Goal: Task Accomplishment & Management: Manage account settings

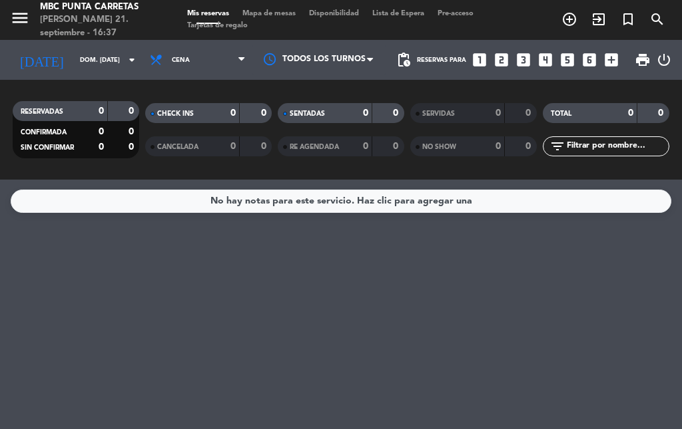
click at [57, 81] on div "RESERVADAS 0 0 CONFIRMADA 0 0 SIN CONFIRMAR 0 0 CHECK INS 0 0 CANCELADA 0 0 SEN…" at bounding box center [341, 130] width 682 height 100
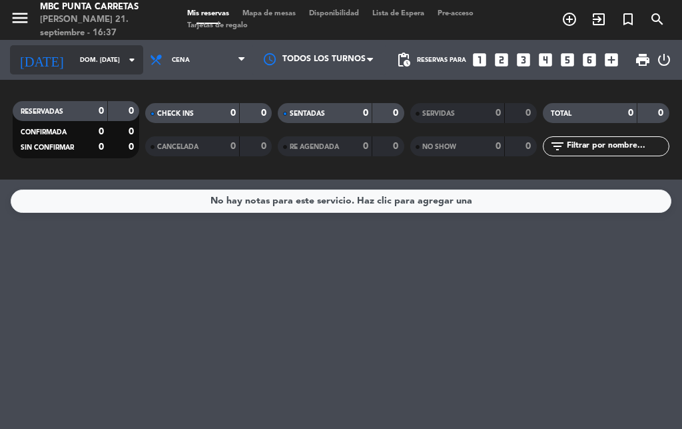
click at [73, 61] on input "dom. [DATE]" at bounding box center [116, 60] width 87 height 21
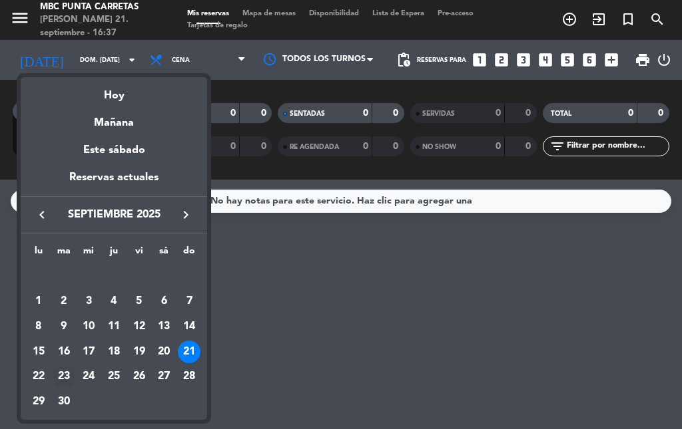
click at [65, 373] on div "23" at bounding box center [64, 377] width 23 height 23
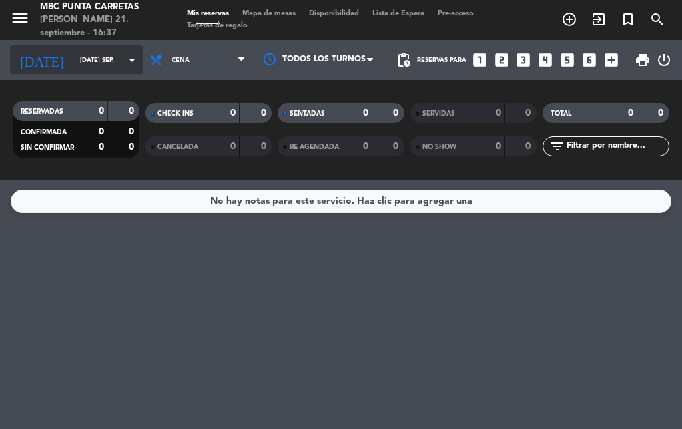
click at [97, 60] on input "[DATE] sep." at bounding box center [116, 60] width 87 height 21
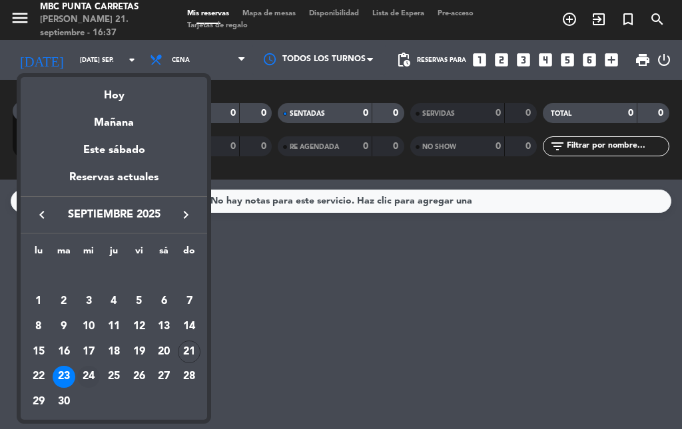
click at [90, 374] on div "24" at bounding box center [88, 377] width 23 height 23
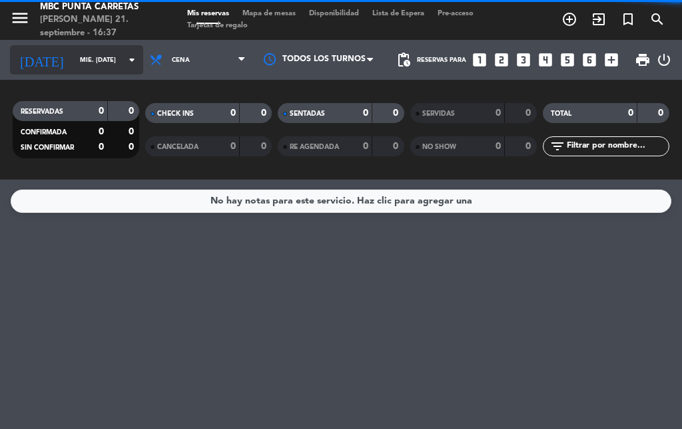
click at [97, 58] on input "mié. [DATE]" at bounding box center [116, 60] width 87 height 21
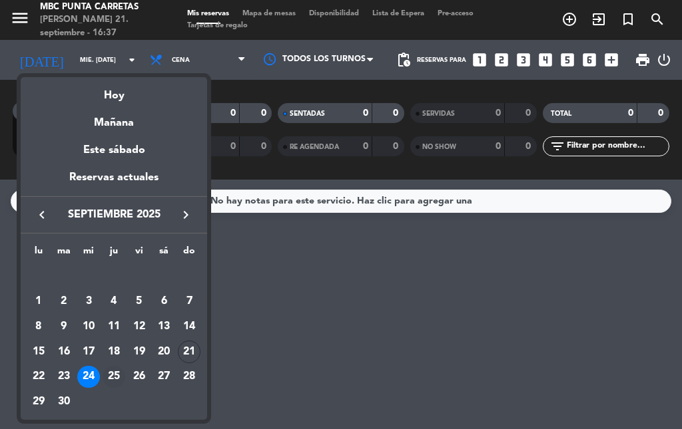
click at [118, 373] on div "25" at bounding box center [114, 377] width 23 height 23
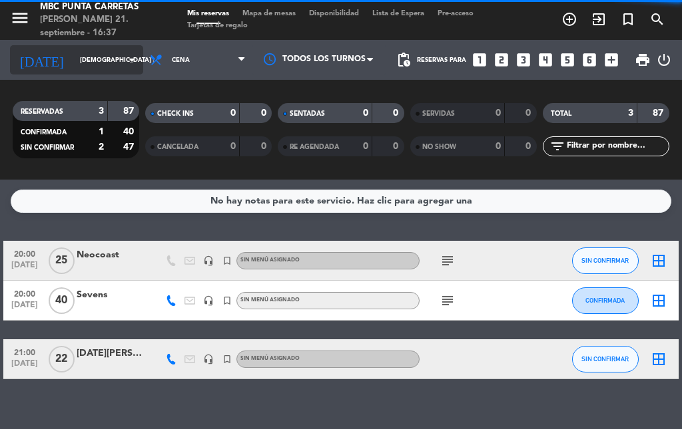
click at [91, 59] on input "[DEMOGRAPHIC_DATA] [DATE]" at bounding box center [116, 60] width 87 height 21
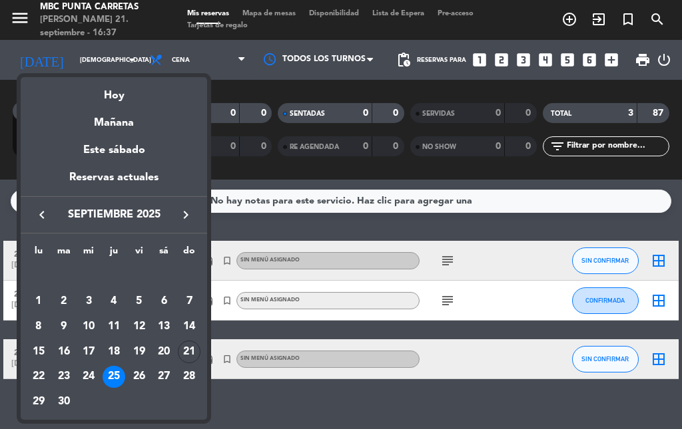
click at [413, 248] on div at bounding box center [341, 214] width 682 height 429
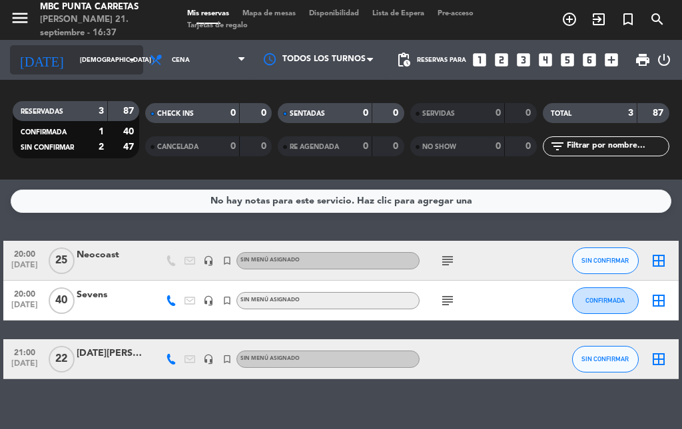
click at [74, 60] on input "[DEMOGRAPHIC_DATA] [DATE]" at bounding box center [116, 60] width 87 height 21
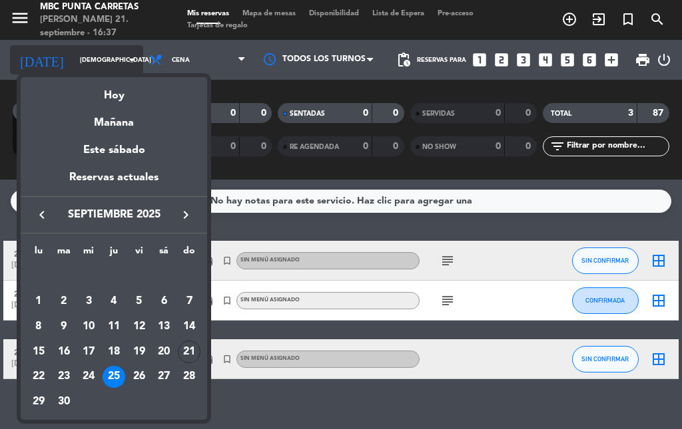
click at [74, 60] on div at bounding box center [341, 214] width 682 height 429
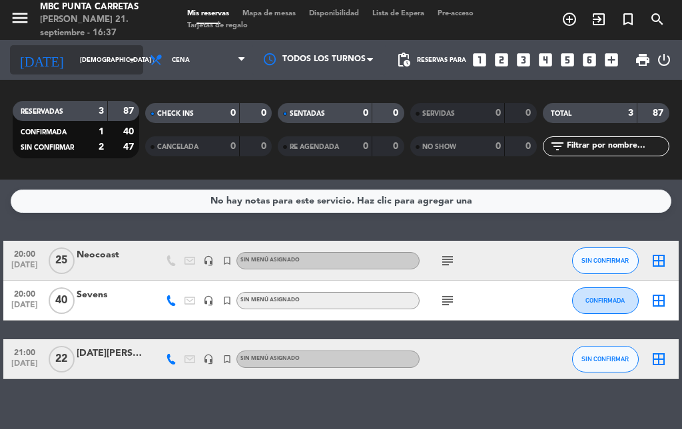
click at [97, 50] on input "[DEMOGRAPHIC_DATA] [DATE]" at bounding box center [116, 60] width 87 height 21
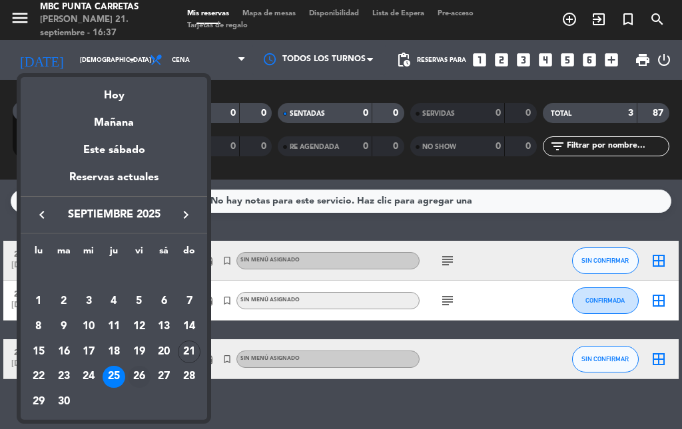
click at [132, 380] on div "26" at bounding box center [139, 377] width 23 height 23
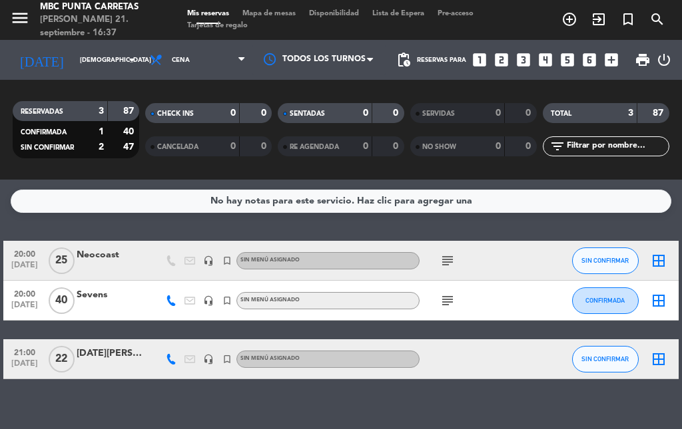
type input "vie. [DATE]"
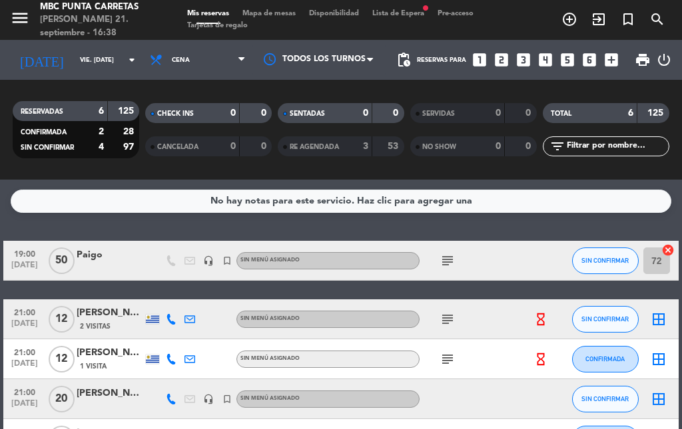
click at [415, 13] on span "Lista de Espera fiber_manual_record" at bounding box center [397, 13] width 65 height 7
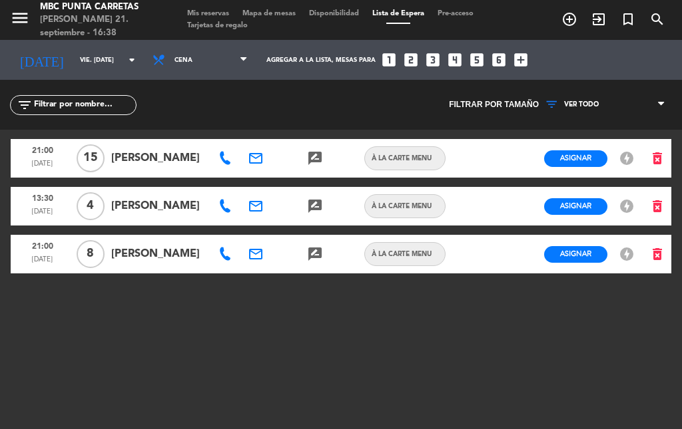
click at [251, 259] on icon "email" at bounding box center [256, 254] width 16 height 16
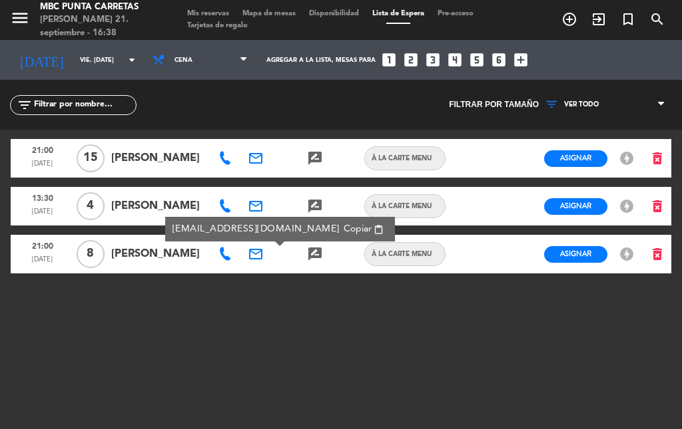
click at [260, 160] on icon "email" at bounding box center [256, 158] width 16 height 16
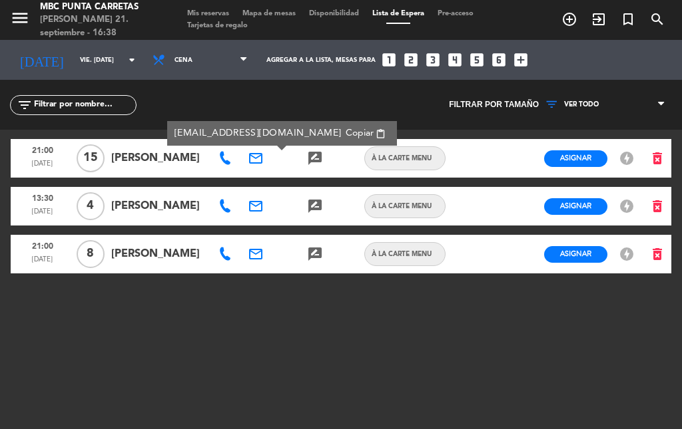
click at [279, 256] on div at bounding box center [285, 254] width 30 height 39
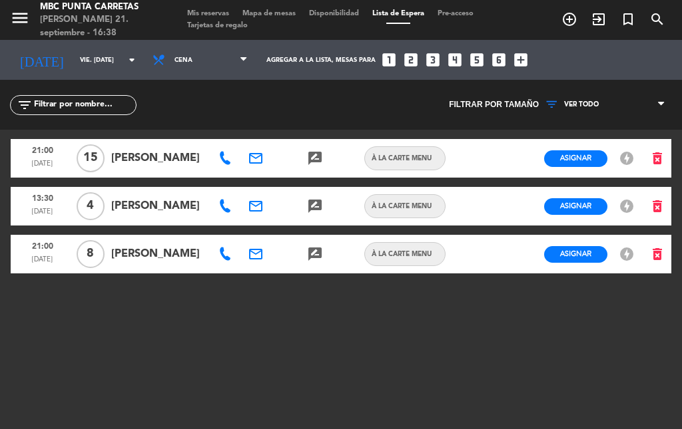
click at [256, 257] on icon "email" at bounding box center [256, 254] width 16 height 16
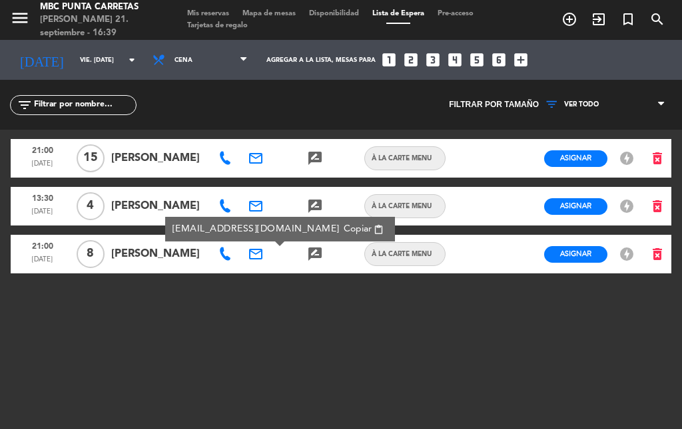
click at [222, 257] on icon at bounding box center [224, 254] width 13 height 13
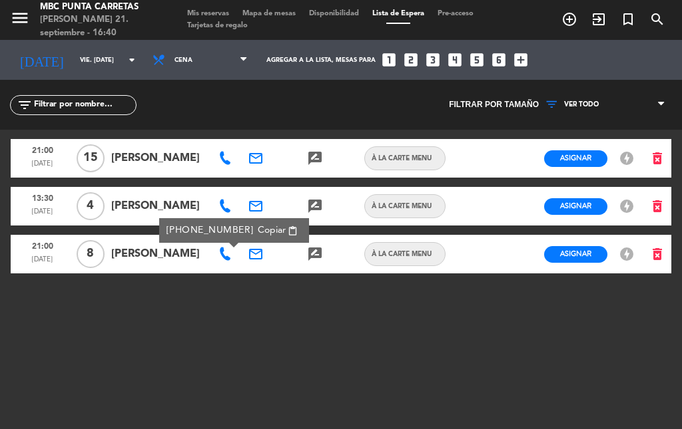
click at [222, 154] on icon at bounding box center [224, 158] width 13 height 13
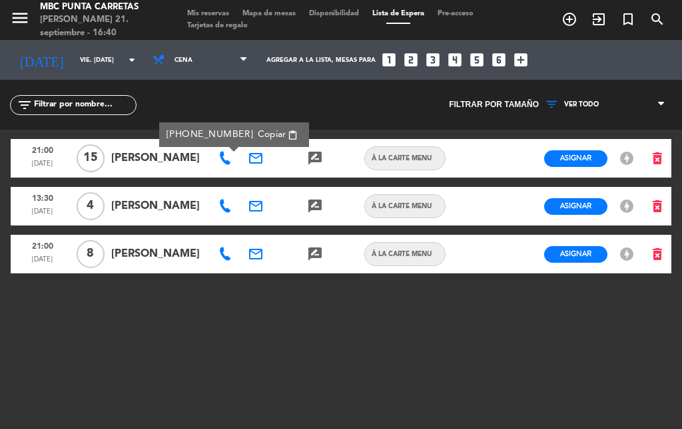
click at [244, 157] on div "email" at bounding box center [256, 158] width 30 height 39
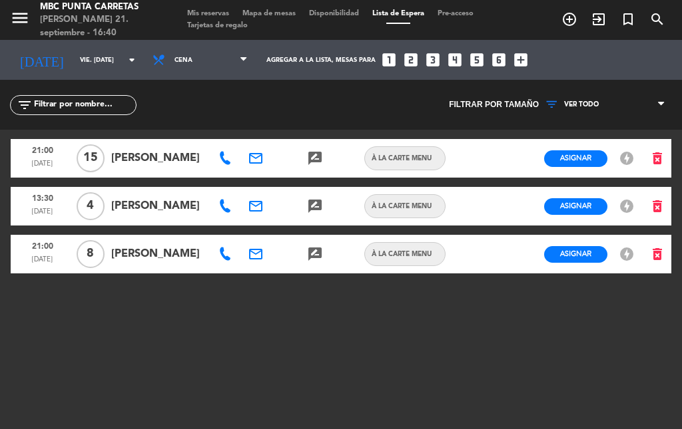
click at [252, 157] on icon "email" at bounding box center [256, 158] width 16 height 16
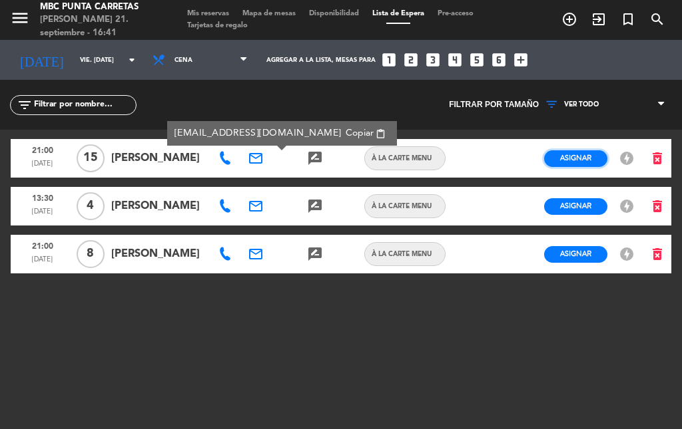
click at [552, 156] on button "Asignar" at bounding box center [575, 158] width 63 height 17
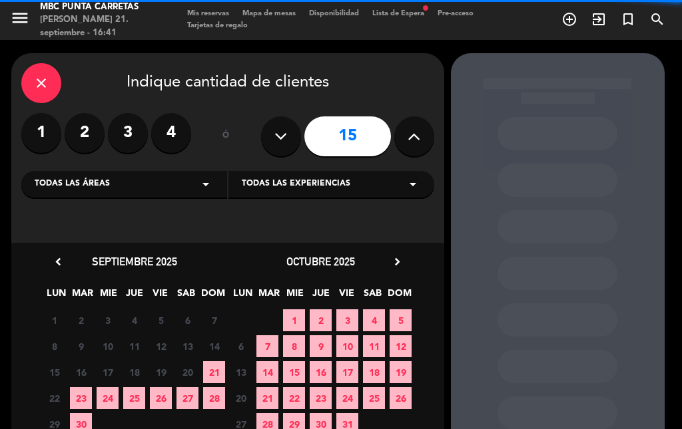
scroll to position [67, 0]
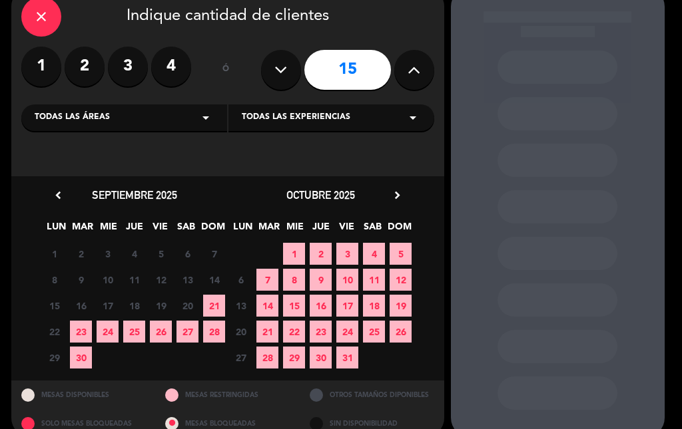
click at [166, 335] on span "26" at bounding box center [161, 332] width 22 height 22
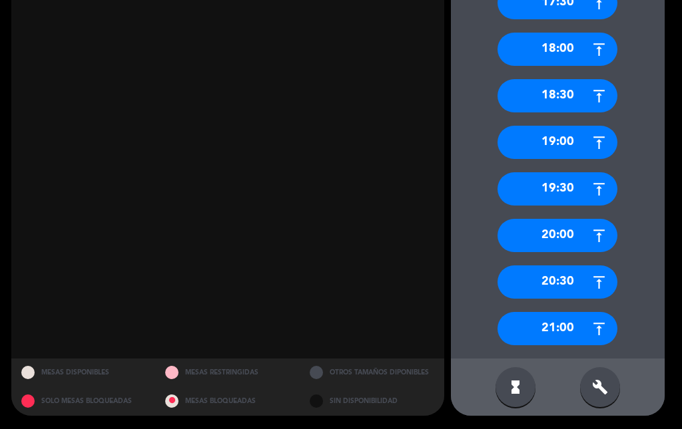
click at [558, 325] on div "21:00" at bounding box center [557, 328] width 120 height 33
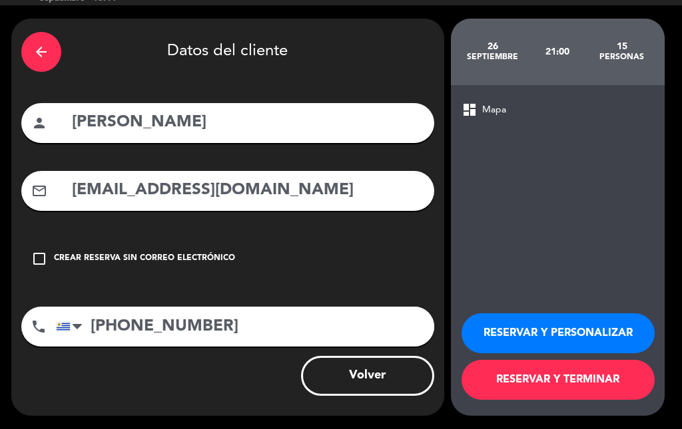
click at [551, 387] on button "RESERVAR Y TERMINAR" at bounding box center [557, 380] width 193 height 40
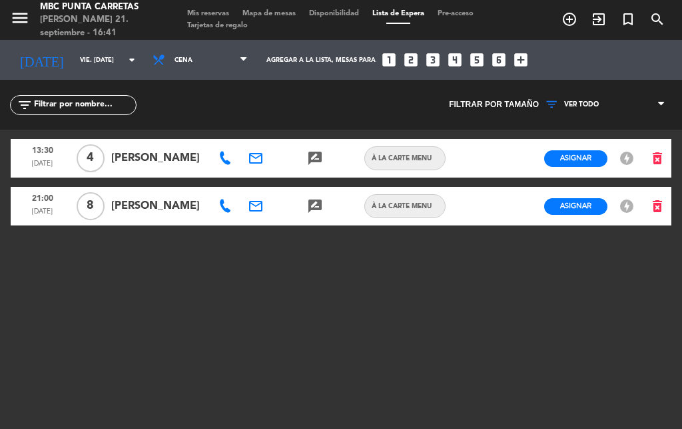
click at [258, 206] on icon "email" at bounding box center [256, 206] width 16 height 16
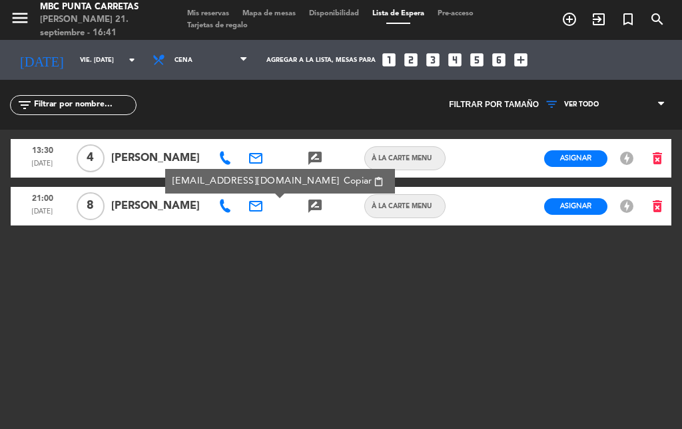
click at [250, 238] on div "13:30 [DATE] 4 [PERSON_NAME] email rate_review credit_card À LA CARTE MENU Asig…" at bounding box center [341, 296] width 660 height 333
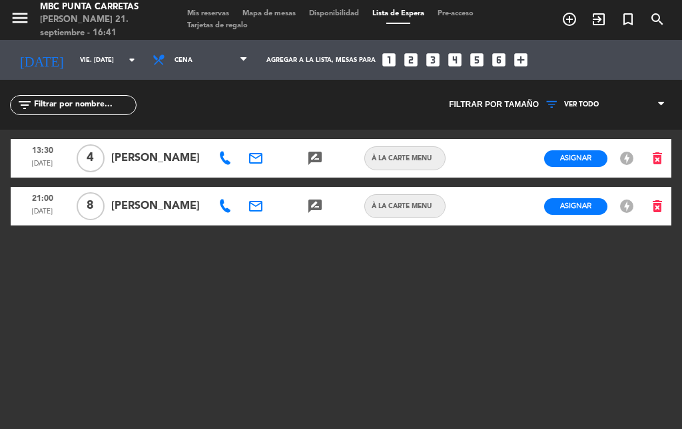
click at [222, 208] on icon at bounding box center [224, 206] width 13 height 13
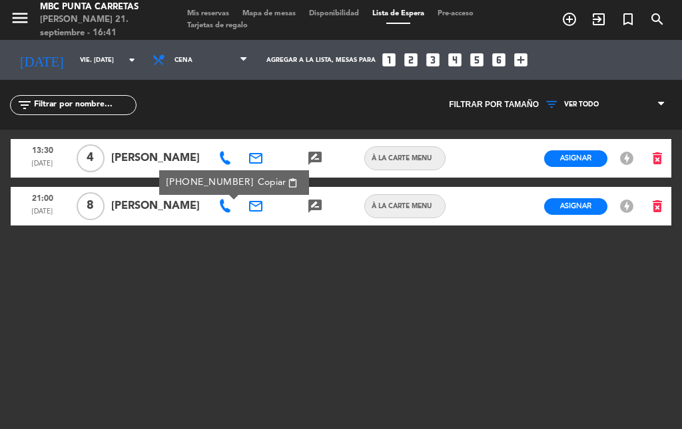
click at [377, 212] on span "À LA CARTE MENU" at bounding box center [401, 206] width 73 height 11
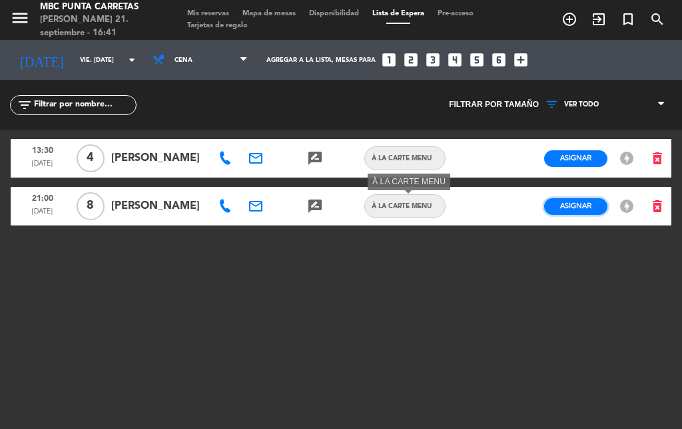
click at [555, 202] on button "Asignar" at bounding box center [575, 206] width 63 height 17
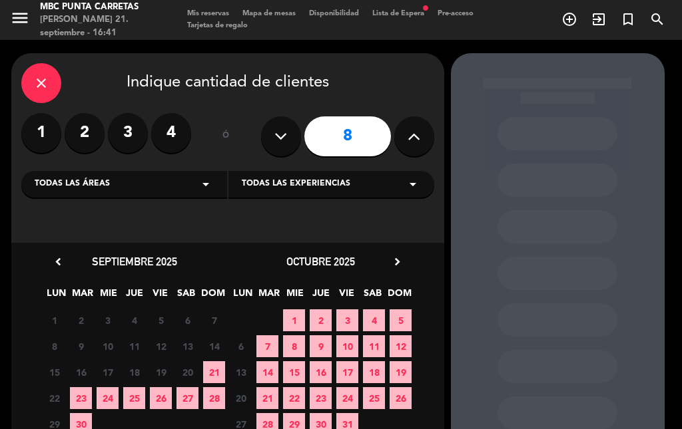
click at [160, 395] on span "26" at bounding box center [161, 398] width 22 height 22
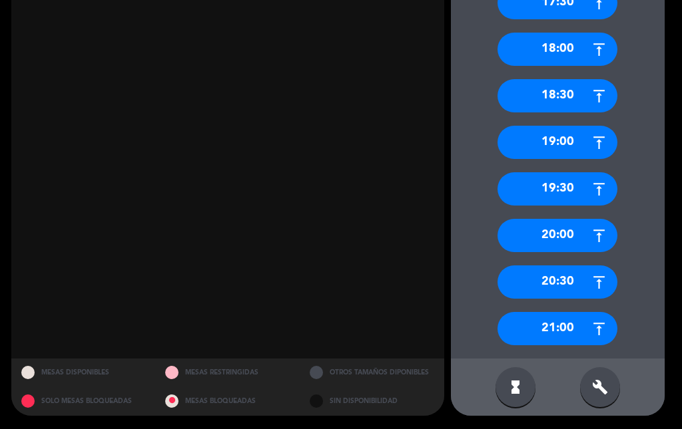
click at [571, 336] on div "21:00" at bounding box center [557, 328] width 120 height 33
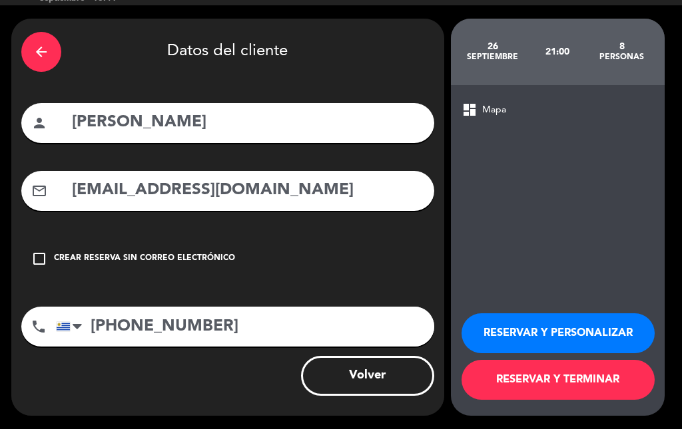
scroll to position [35, 0]
click at [557, 375] on button "RESERVAR Y TERMINAR" at bounding box center [557, 380] width 193 height 40
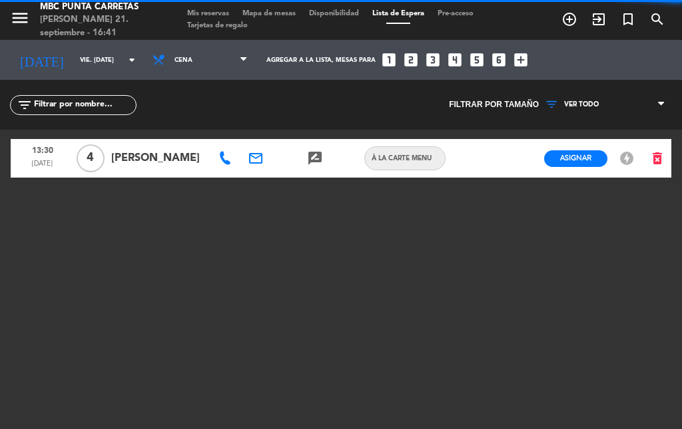
click at [204, 10] on span "Mis reservas" at bounding box center [207, 13] width 55 height 7
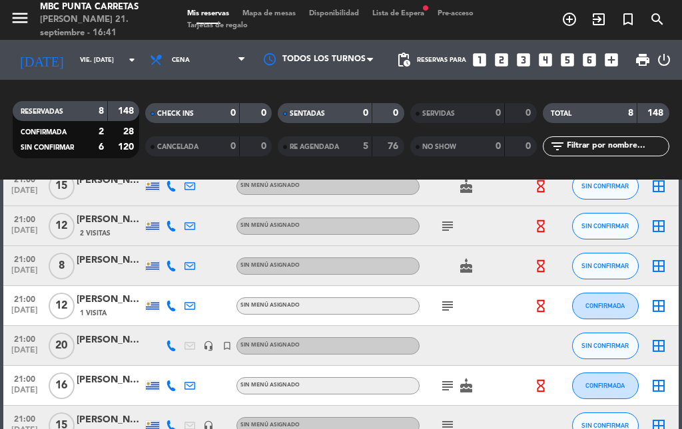
scroll to position [200, 0]
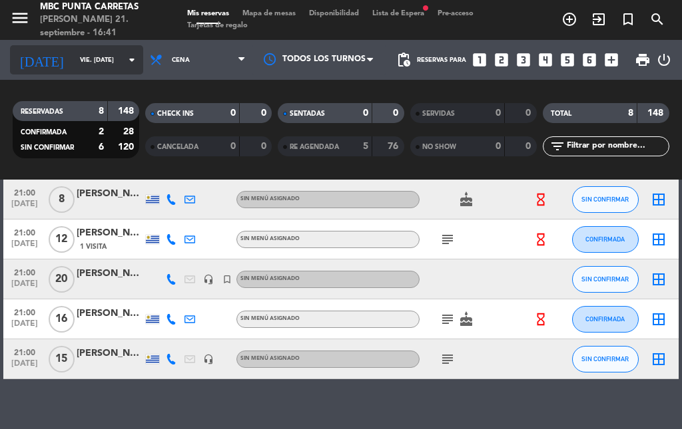
click at [73, 62] on input "vie. [DATE]" at bounding box center [116, 60] width 87 height 21
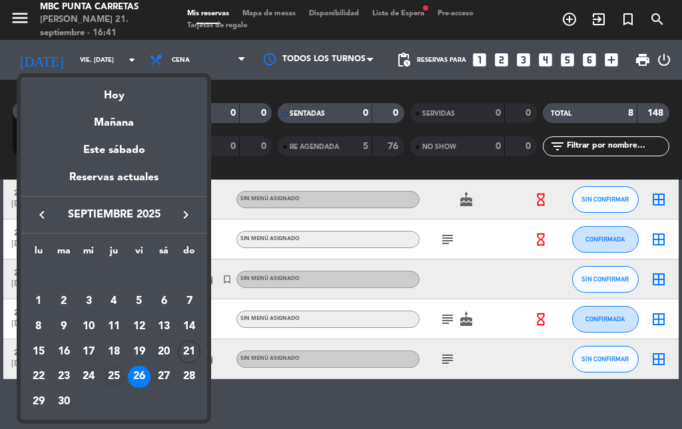
click at [113, 373] on div "25" at bounding box center [114, 377] width 23 height 23
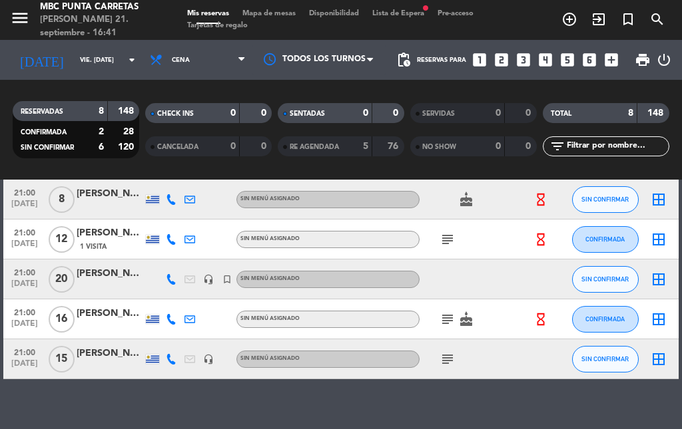
type input "[DEMOGRAPHIC_DATA] [DATE]"
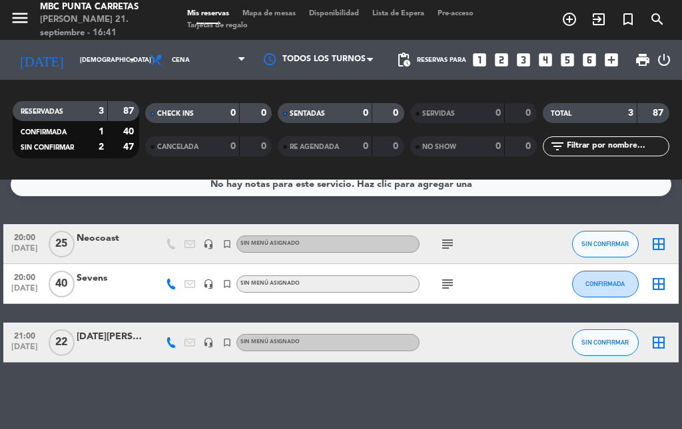
click at [450, 244] on icon "subject" at bounding box center [447, 244] width 16 height 16
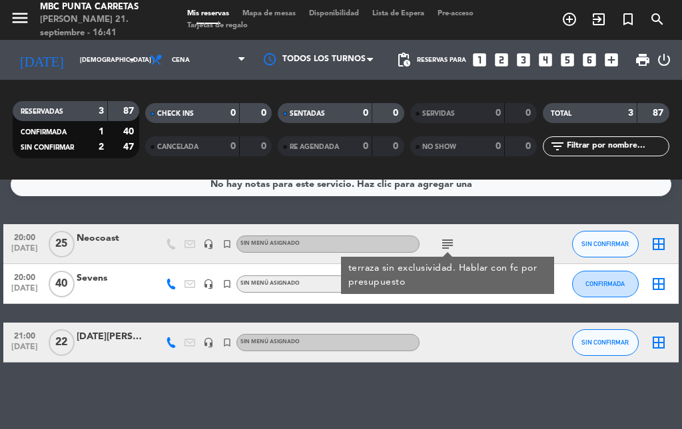
click at [463, 316] on div "20:00 [DATE] Neocoast headset_mic turned_in_not Sin menú asignado subject terra…" at bounding box center [340, 293] width 675 height 138
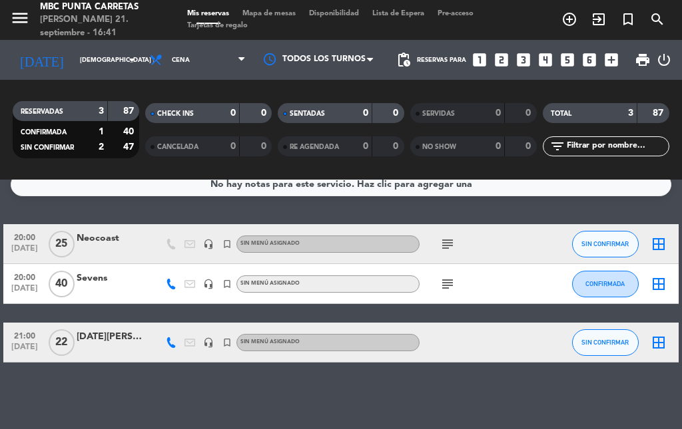
click at [440, 292] on div "subject" at bounding box center [475, 283] width 112 height 39
click at [449, 285] on icon "subject" at bounding box center [447, 284] width 16 height 16
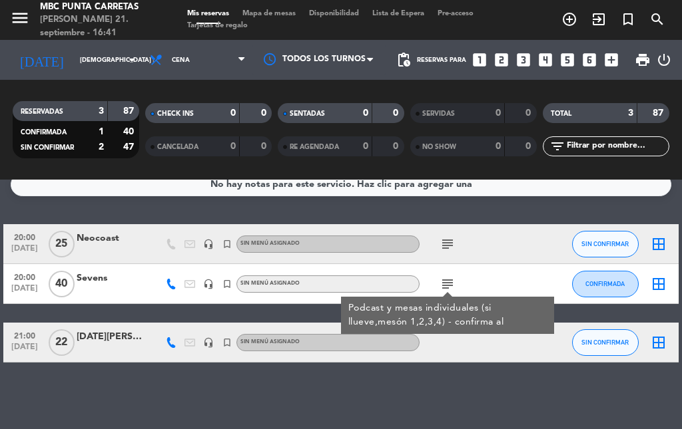
drag, startPoint x: 481, startPoint y: 351, endPoint x: 186, endPoint y: 347, distance: 295.6
click at [481, 350] on div at bounding box center [475, 342] width 112 height 39
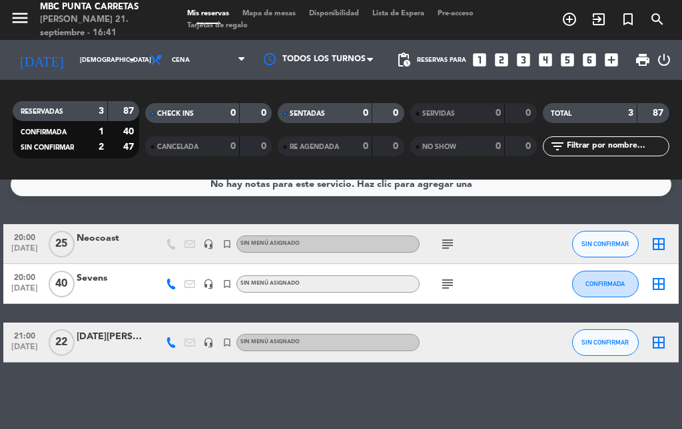
click at [95, 333] on div "[DATE][PERSON_NAME]" at bounding box center [110, 337] width 67 height 15
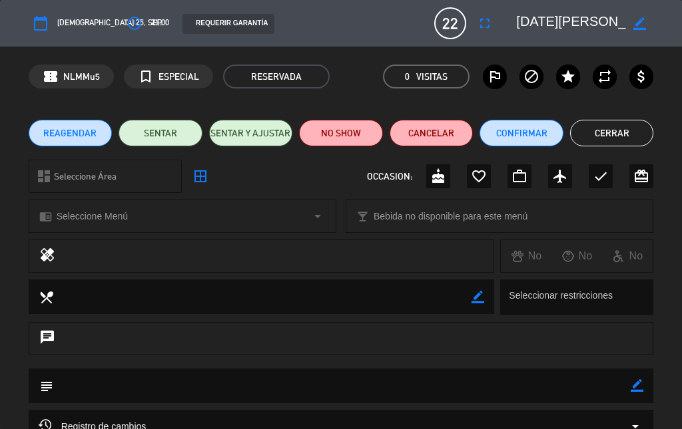
click at [634, 390] on div "subject border_color" at bounding box center [341, 386] width 625 height 35
click at [636, 387] on icon "border_color" at bounding box center [636, 385] width 13 height 13
click at [598, 379] on textarea at bounding box center [342, 386] width 578 height 34
click at [640, 388] on icon at bounding box center [636, 385] width 13 height 13
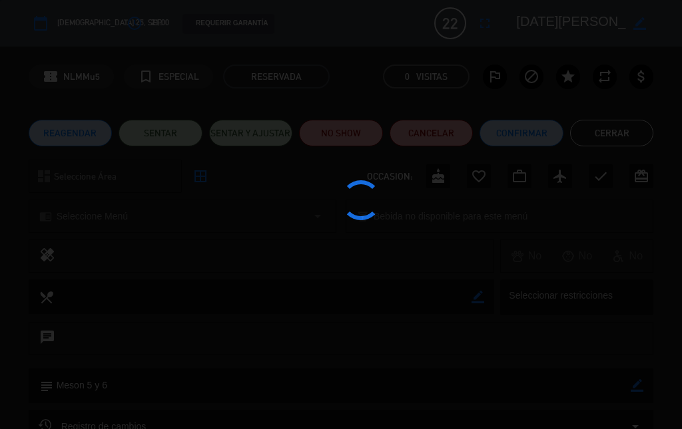
type textarea "Meson 5 y 6"
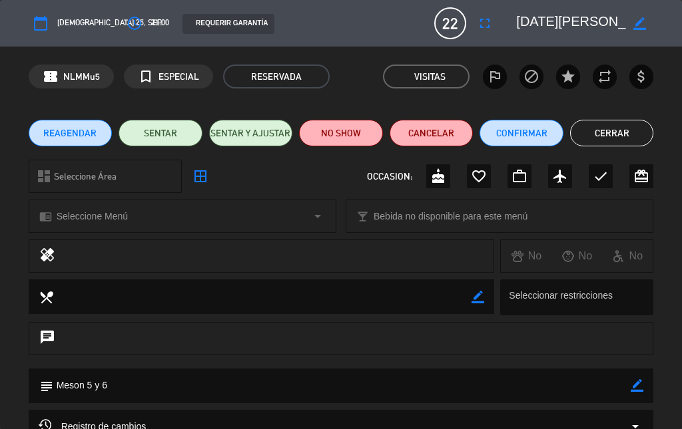
click at [606, 126] on button "Cerrar" at bounding box center [612, 133] width 84 height 27
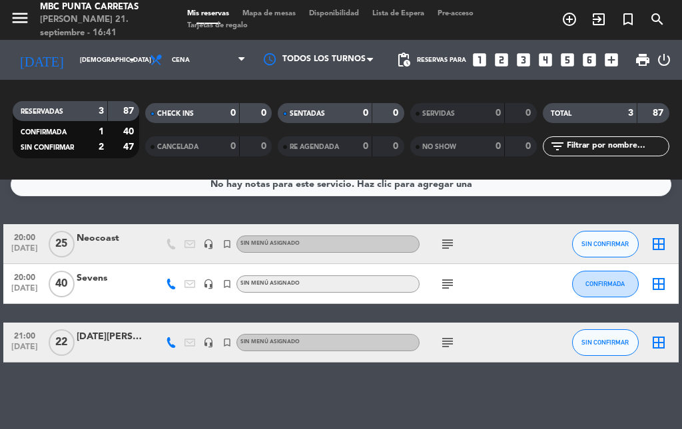
click at [453, 277] on icon "subject" at bounding box center [447, 284] width 16 height 16
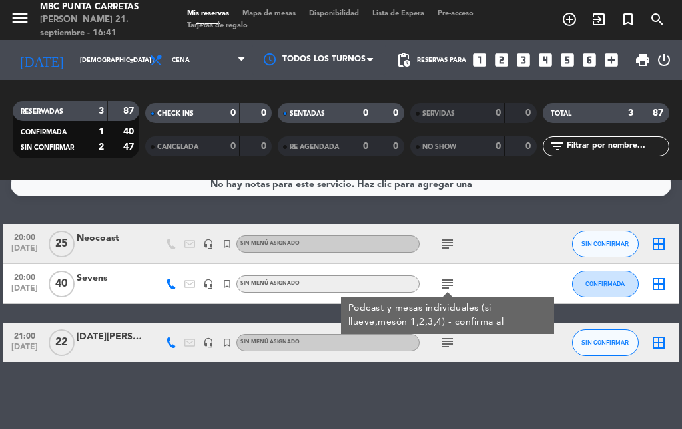
click at [108, 289] on div at bounding box center [110, 291] width 67 height 11
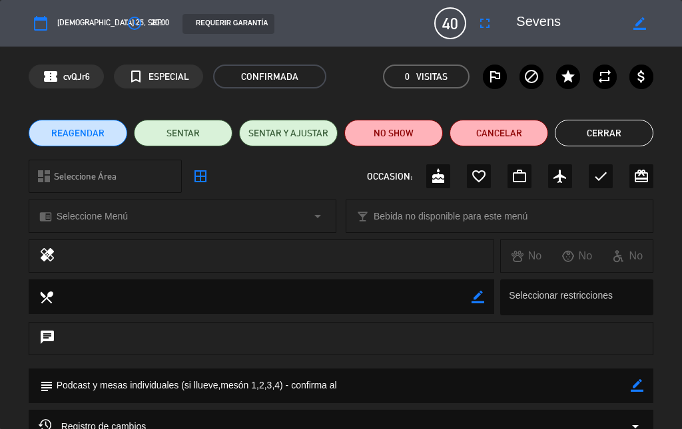
click at [636, 388] on icon "border_color" at bounding box center [636, 385] width 13 height 13
drag, startPoint x: 286, startPoint y: 385, endPoint x: 185, endPoint y: 387, distance: 100.6
click at [185, 387] on textarea at bounding box center [342, 386] width 578 height 34
type textarea "Podcast y mesas individuales (y reservar atras dj [PERSON_NAME]) - confirma al"
click at [642, 373] on div at bounding box center [636, 386] width 13 height 35
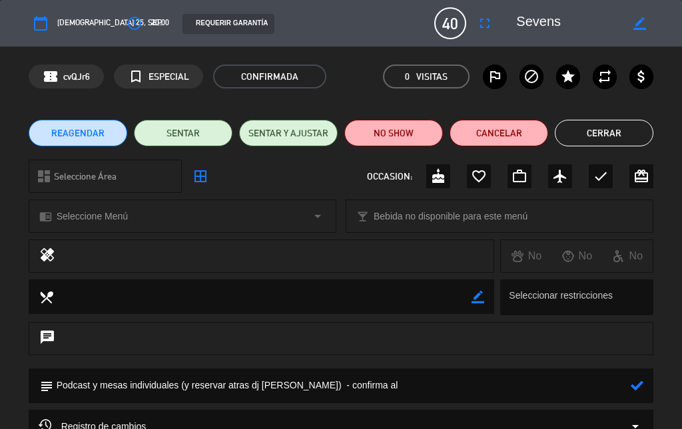
click at [642, 381] on icon at bounding box center [636, 385] width 13 height 13
click at [620, 126] on button "Cerrar" at bounding box center [604, 133] width 99 height 27
